Goal: Find specific page/section: Find specific page/section

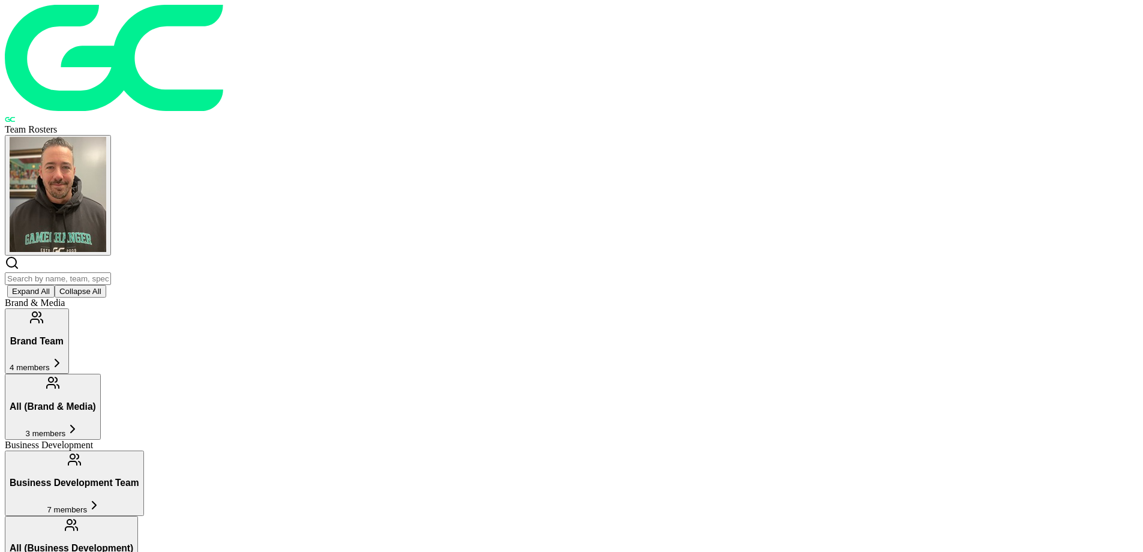
click at [111, 272] on input "text" at bounding box center [58, 278] width 106 height 13
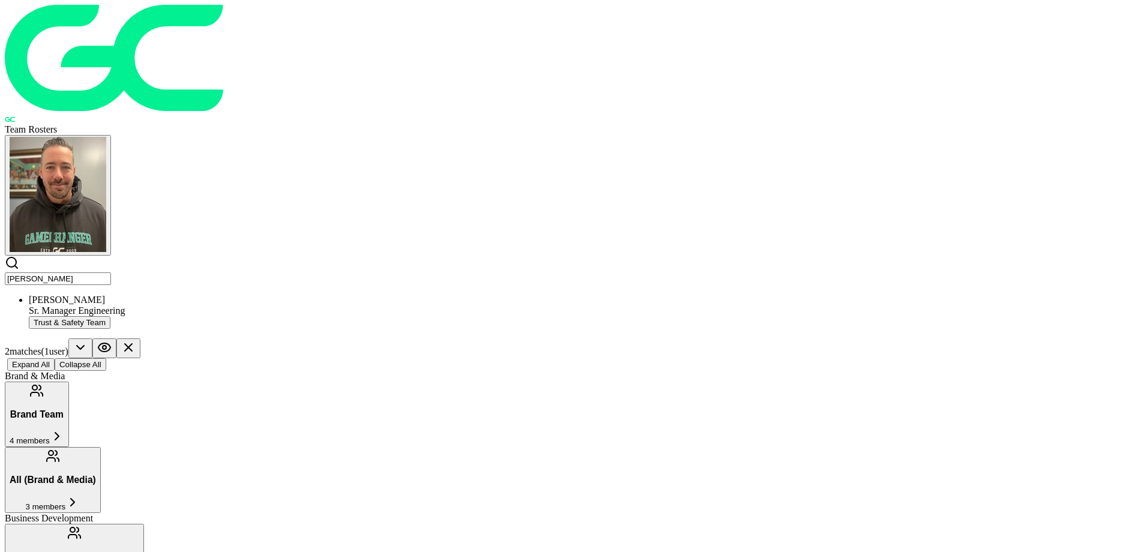
type input "dylan"
click at [328, 295] on div "Dylan Buccieri" at bounding box center [584, 300] width 1110 height 11
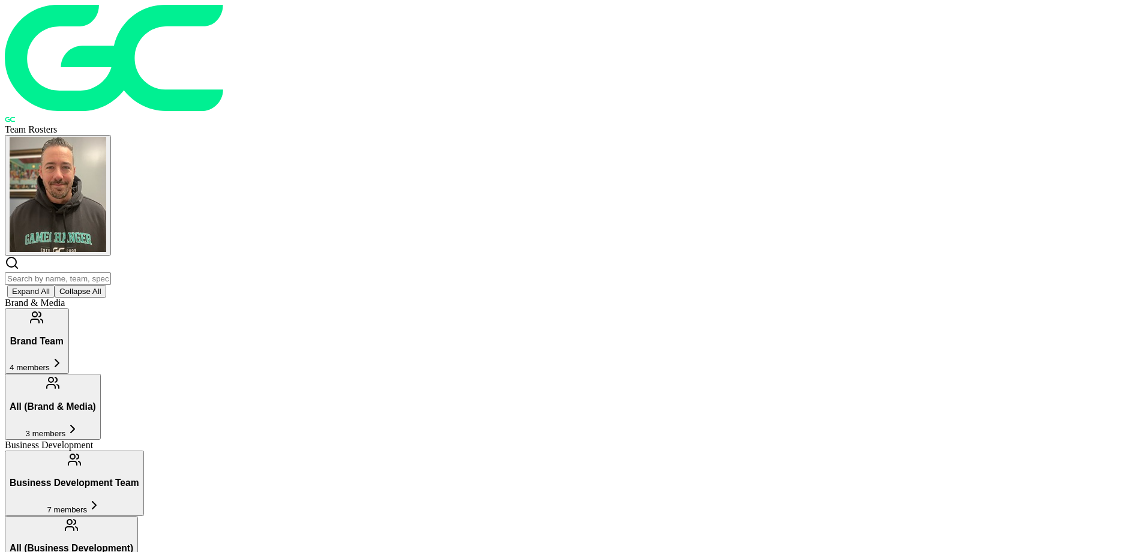
click at [111, 272] on input "text" at bounding box center [58, 278] width 106 height 13
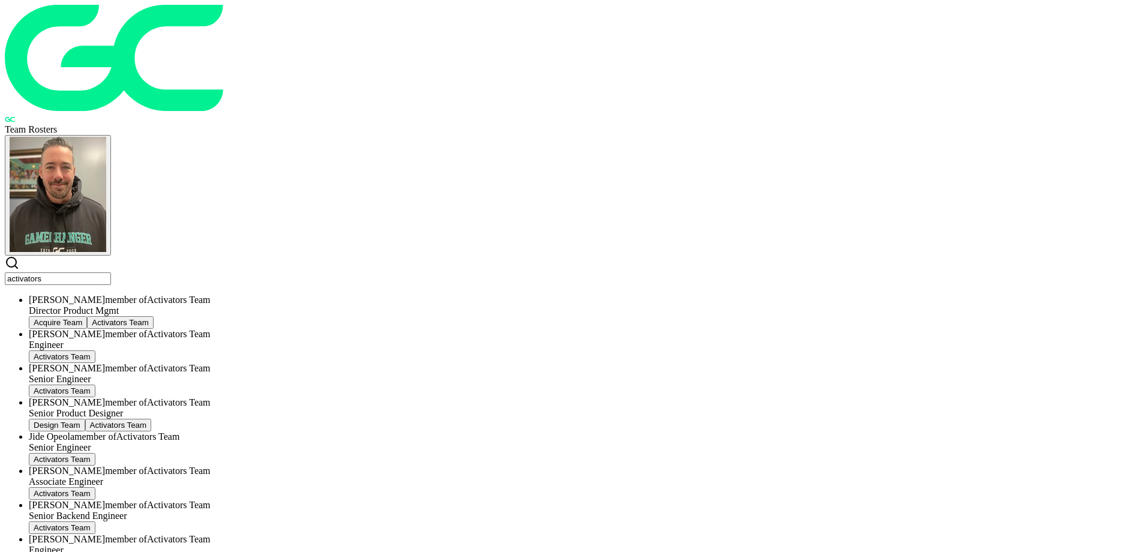
click at [353, 295] on div "[PERSON_NAME] member of Activators Team Director Product Mgmt Acquire Team Acti…" at bounding box center [584, 312] width 1110 height 34
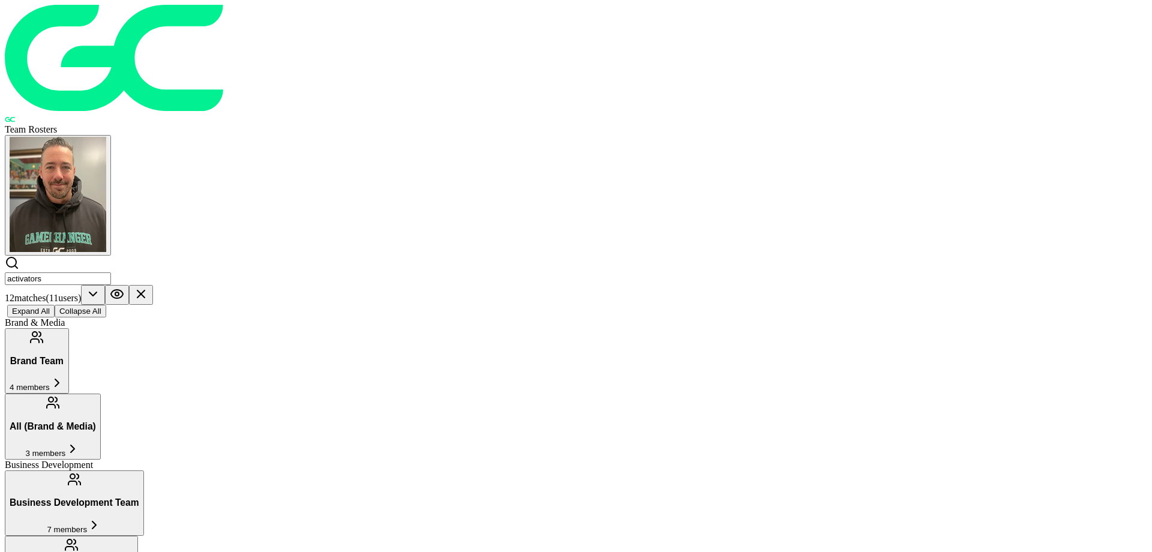
type input "Activators Team"
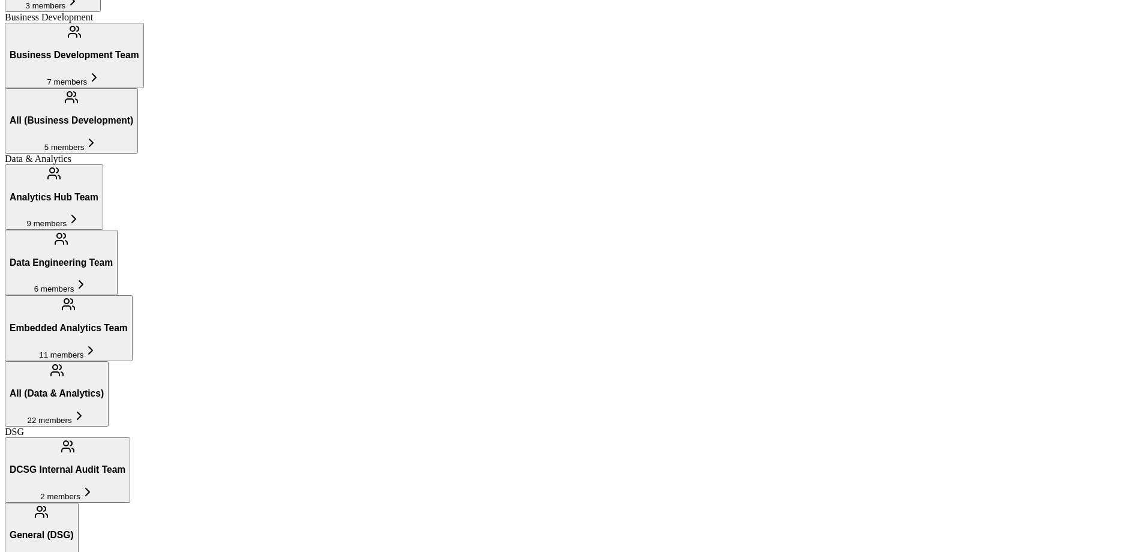
scroll to position [544, 0]
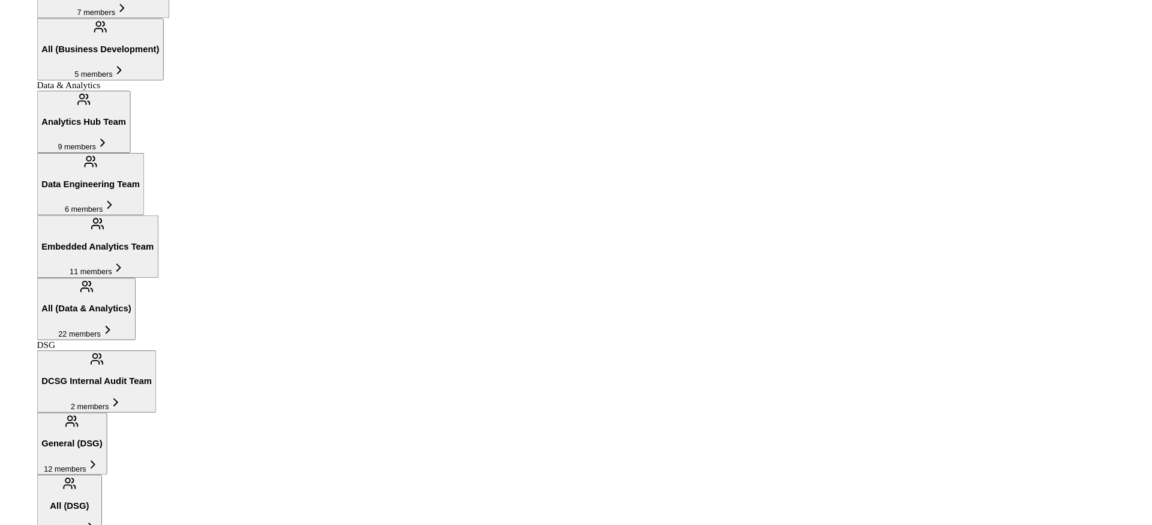
scroll to position [518, 0]
